Goal: Task Accomplishment & Management: Use online tool/utility

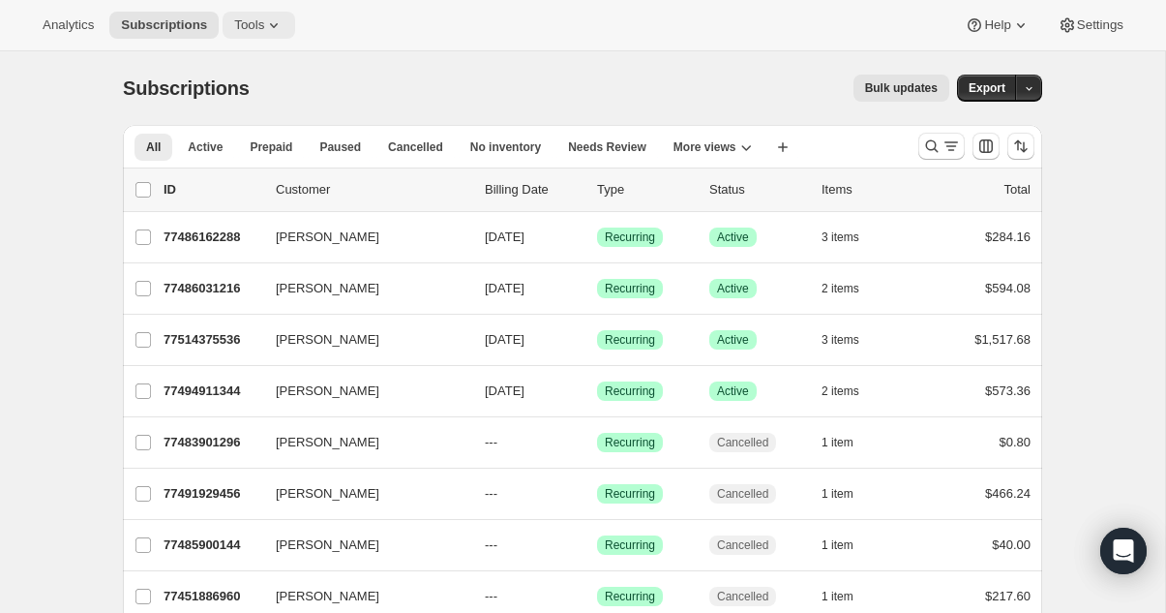
click at [275, 28] on icon at bounding box center [273, 24] width 19 height 19
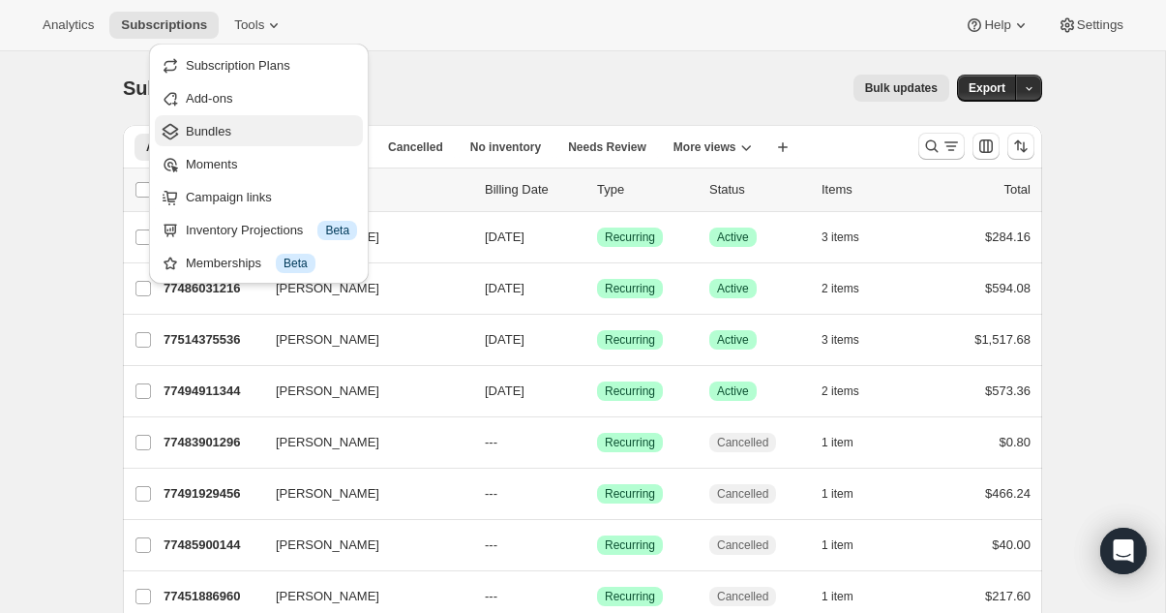
click at [230, 126] on span "Bundles" at bounding box center [208, 131] width 45 height 15
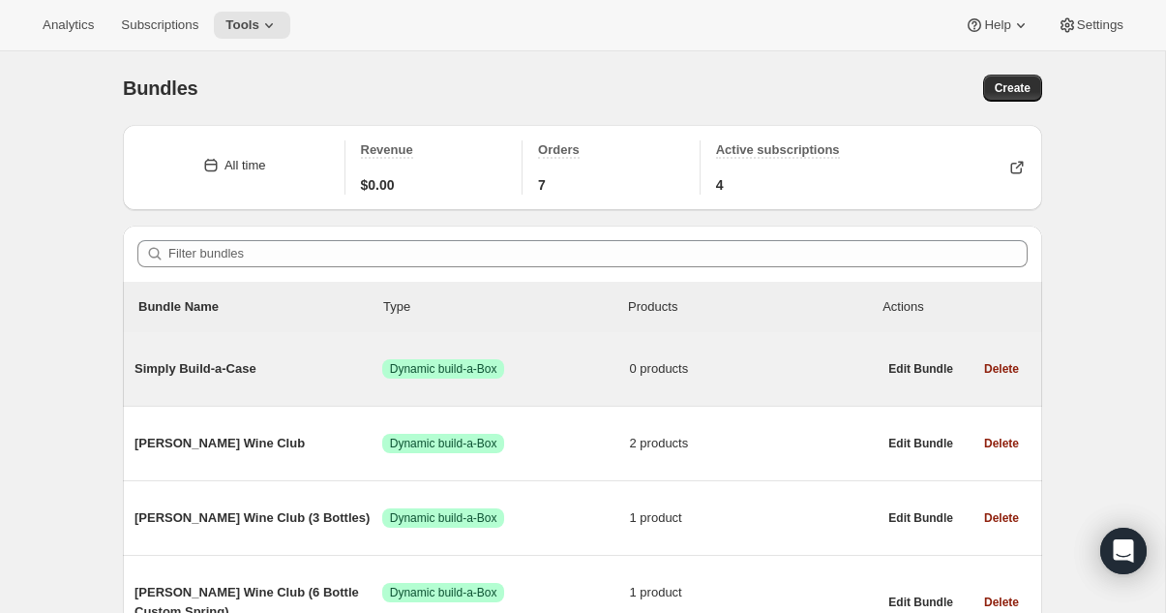
click at [198, 372] on span "Simply Build-a-Case" at bounding box center [259, 368] width 248 height 19
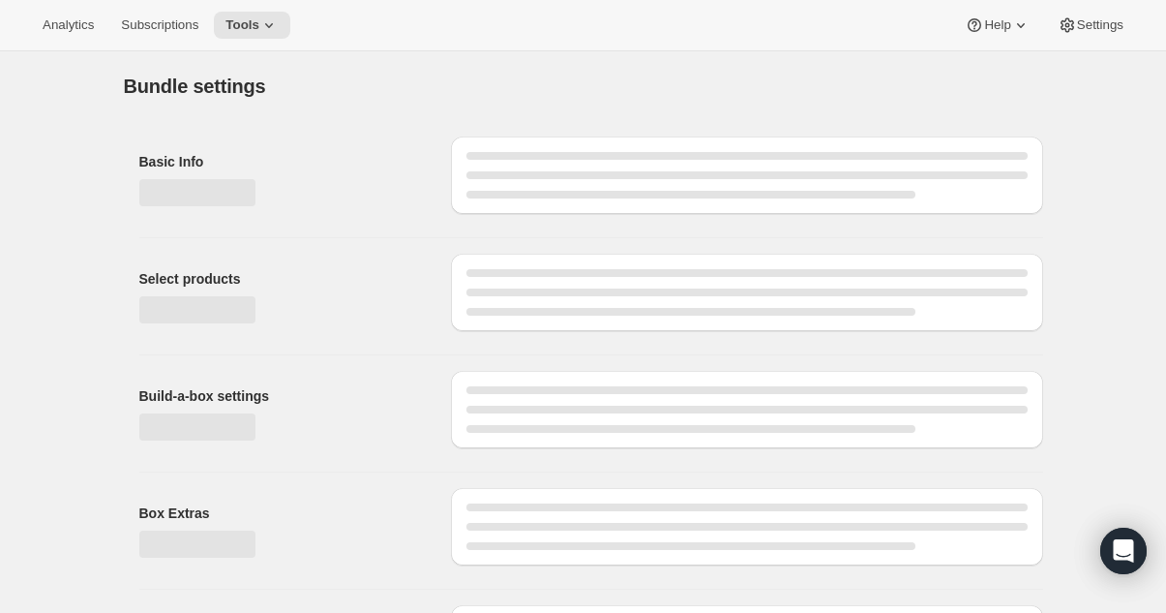
type input "Simply Build-a-Case"
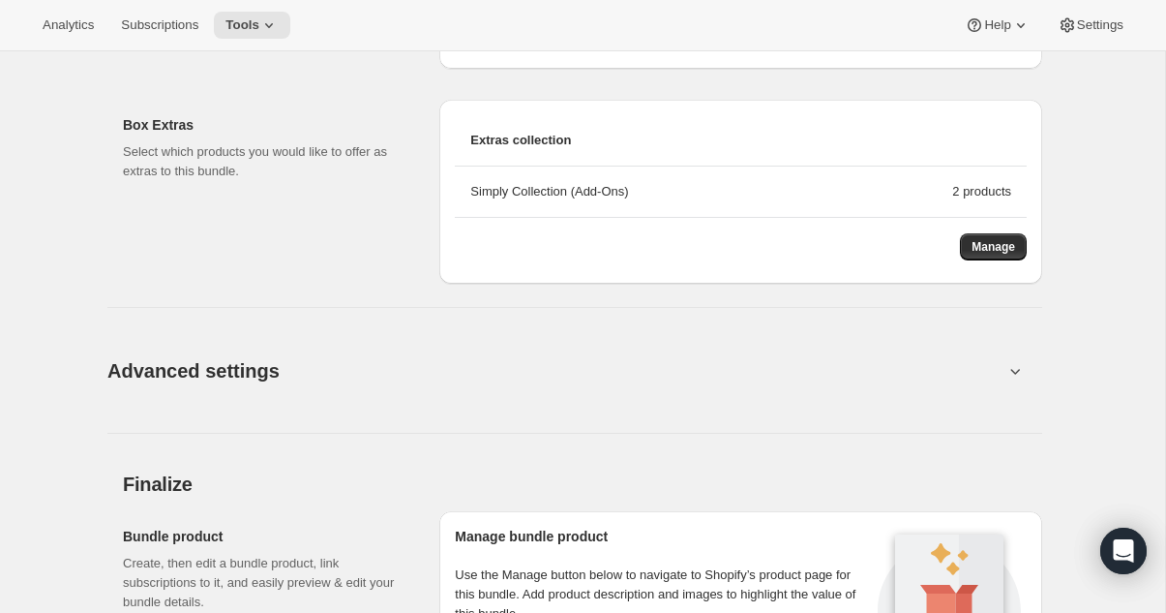
scroll to position [1543, 0]
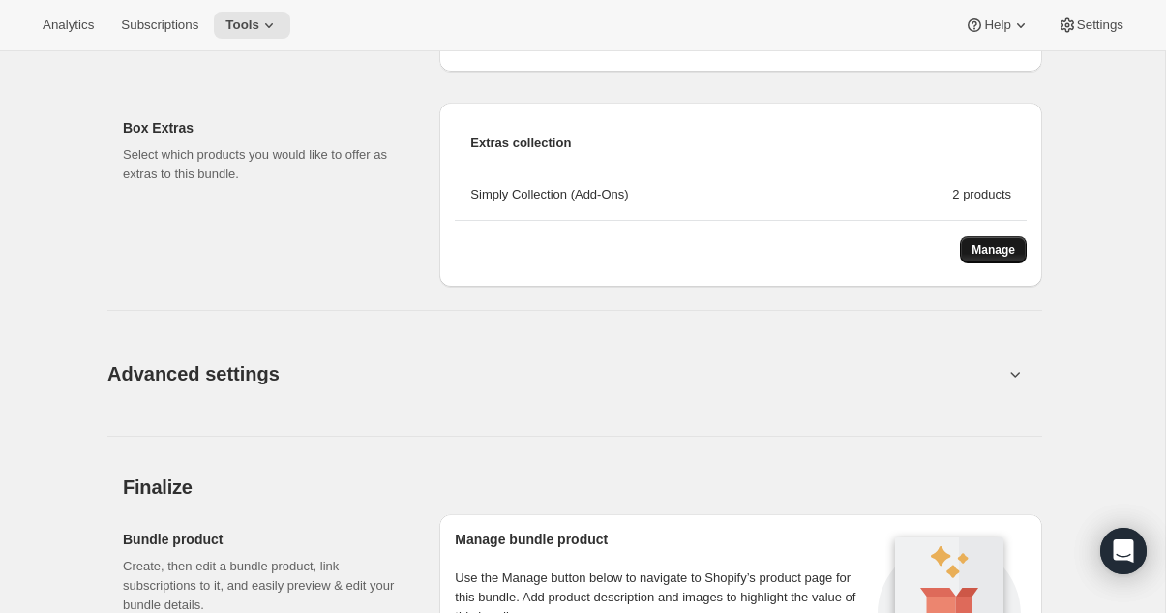
click at [964, 250] on button "Manage" at bounding box center [993, 249] width 67 height 27
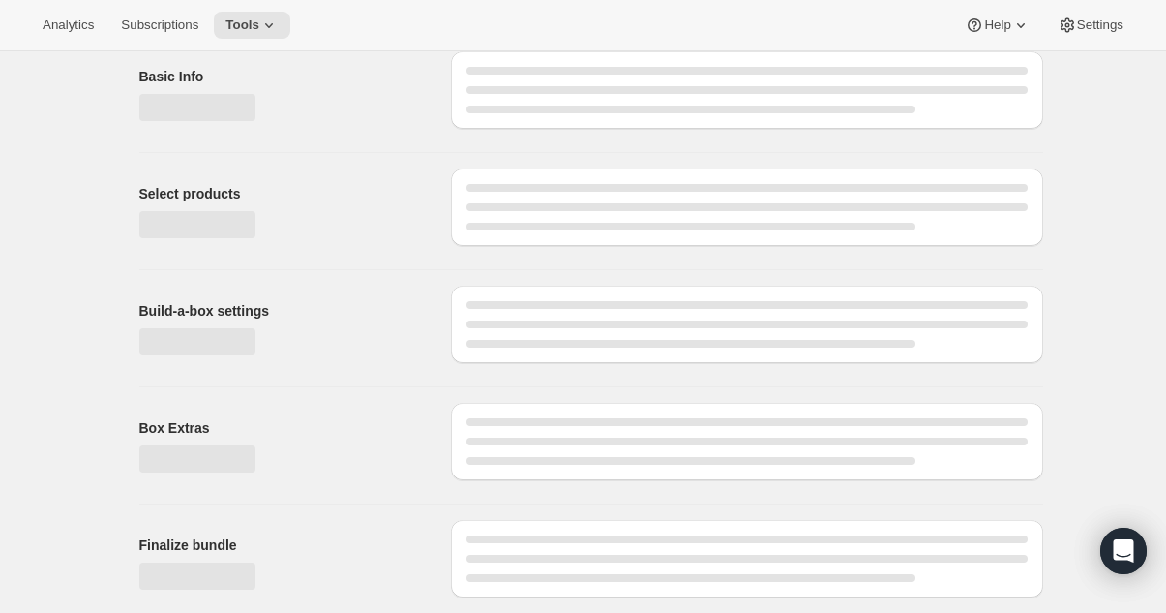
scroll to position [1512, 0]
